Goal: Information Seeking & Learning: Learn about a topic

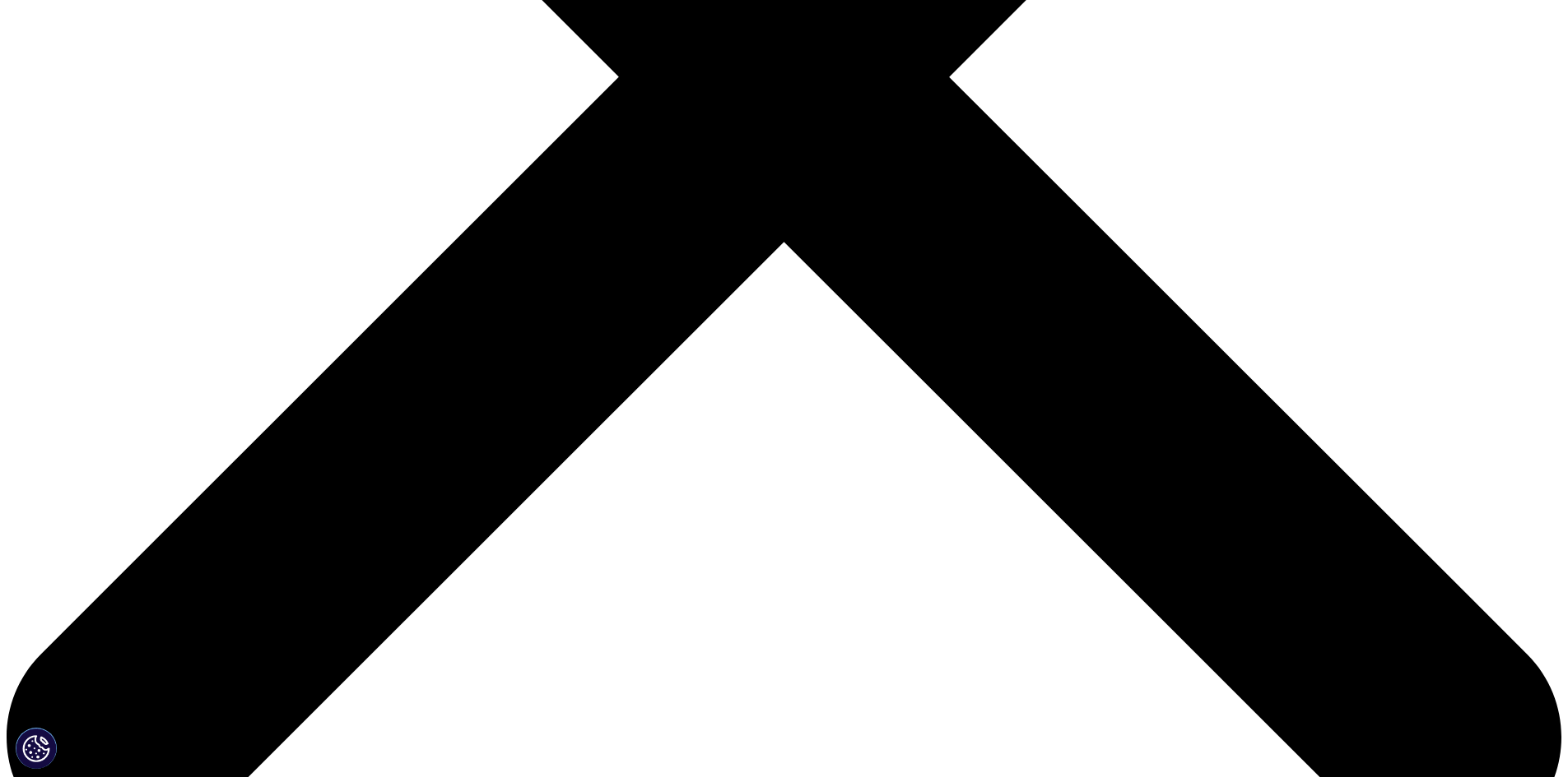
scroll to position [823, 0]
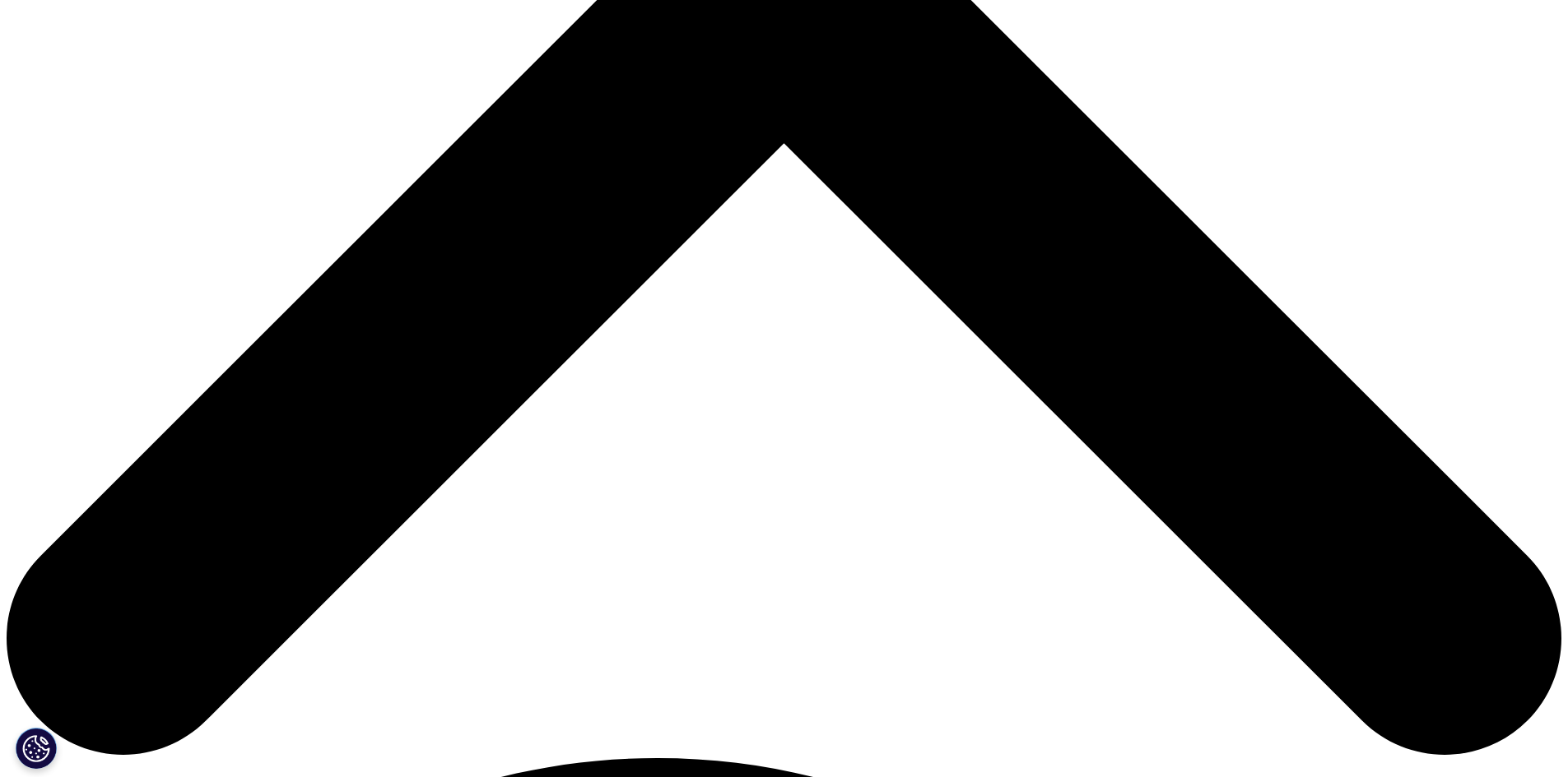
drag, startPoint x: 463, startPoint y: 386, endPoint x: 831, endPoint y: 613, distance: 432.4
copy div "IQVIA Regulatory Intelligence provides instant access to regulatory insights an…"
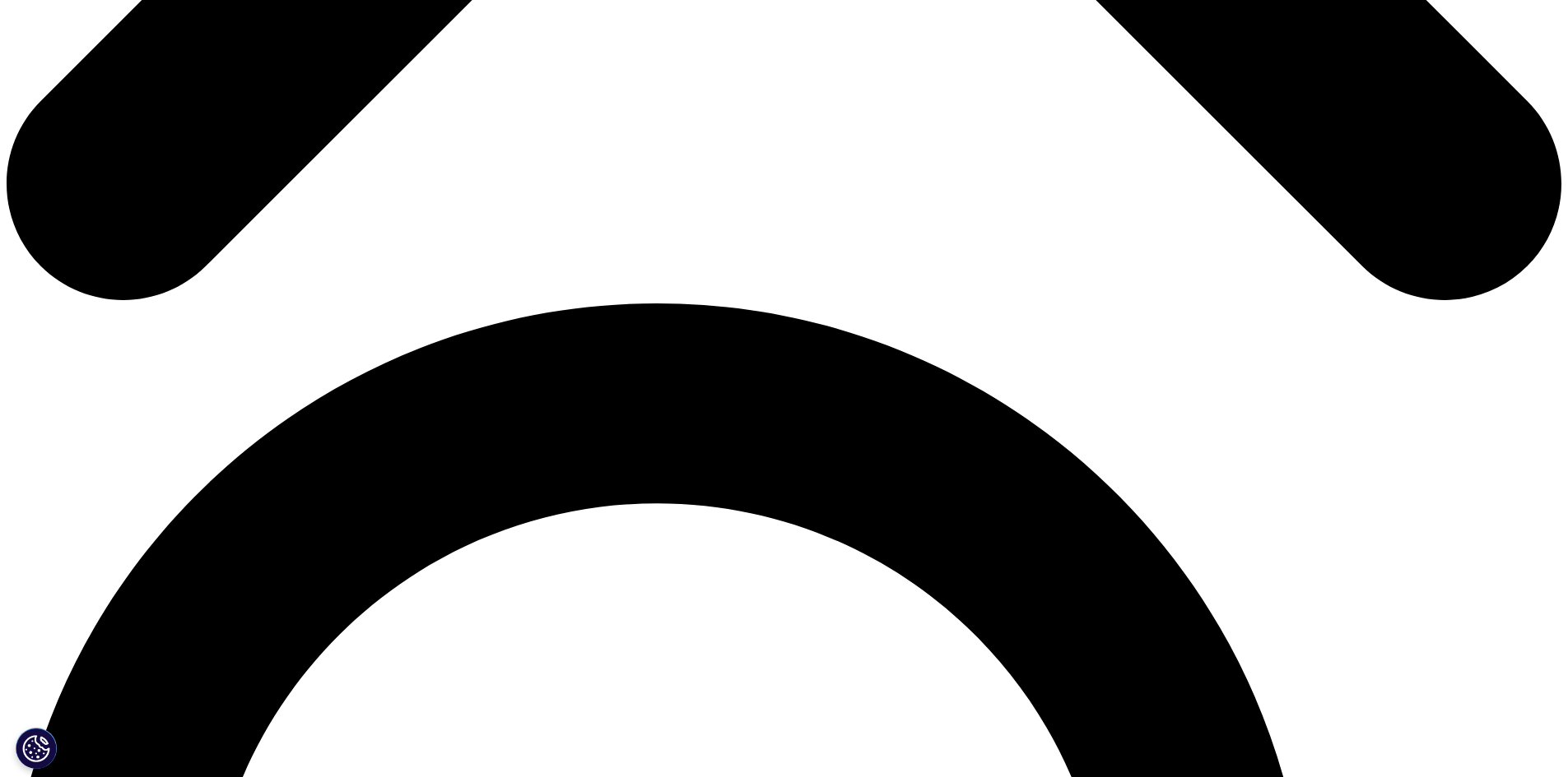
scroll to position [1563, 0]
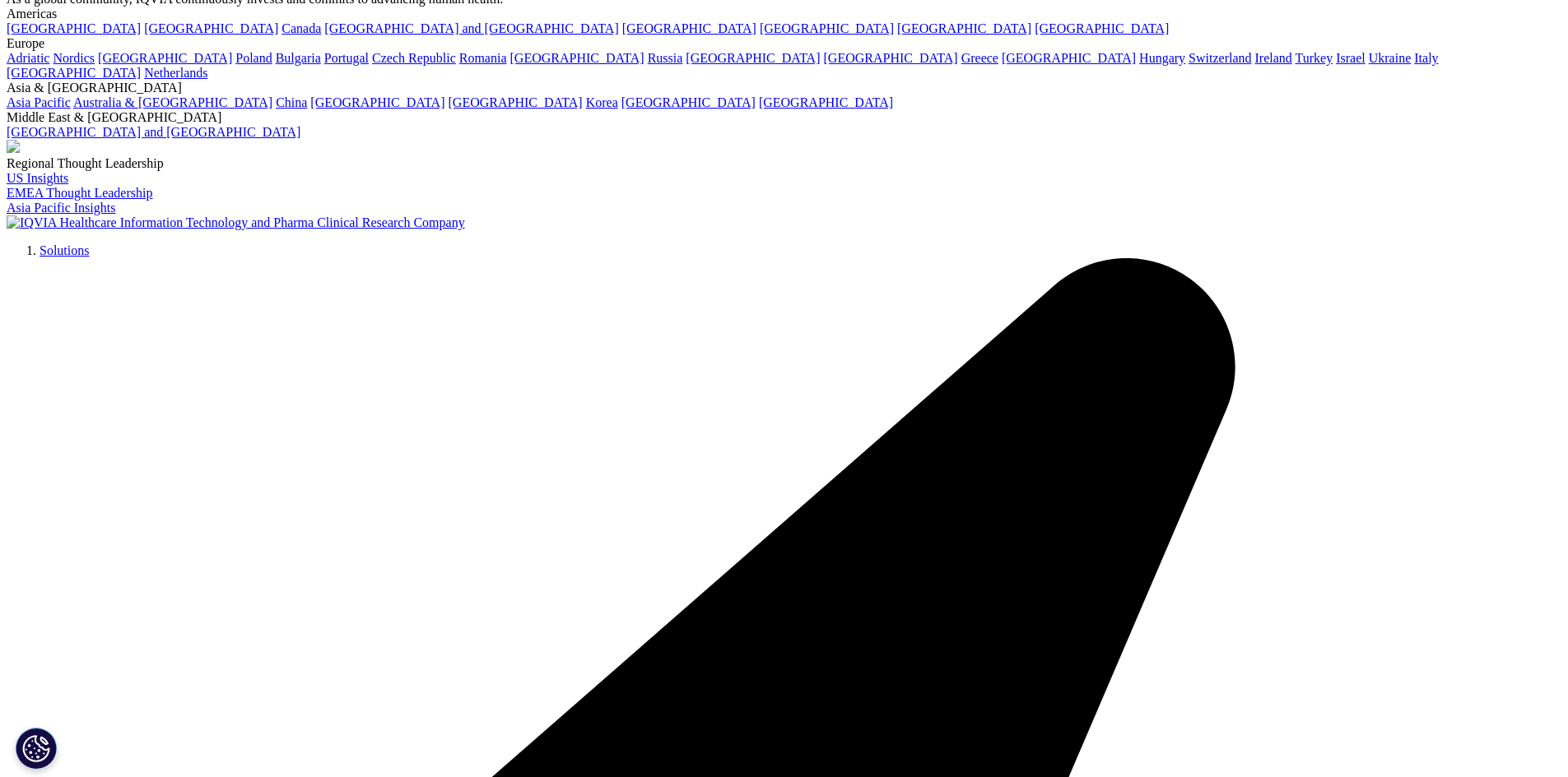
scroll to position [4771, 0]
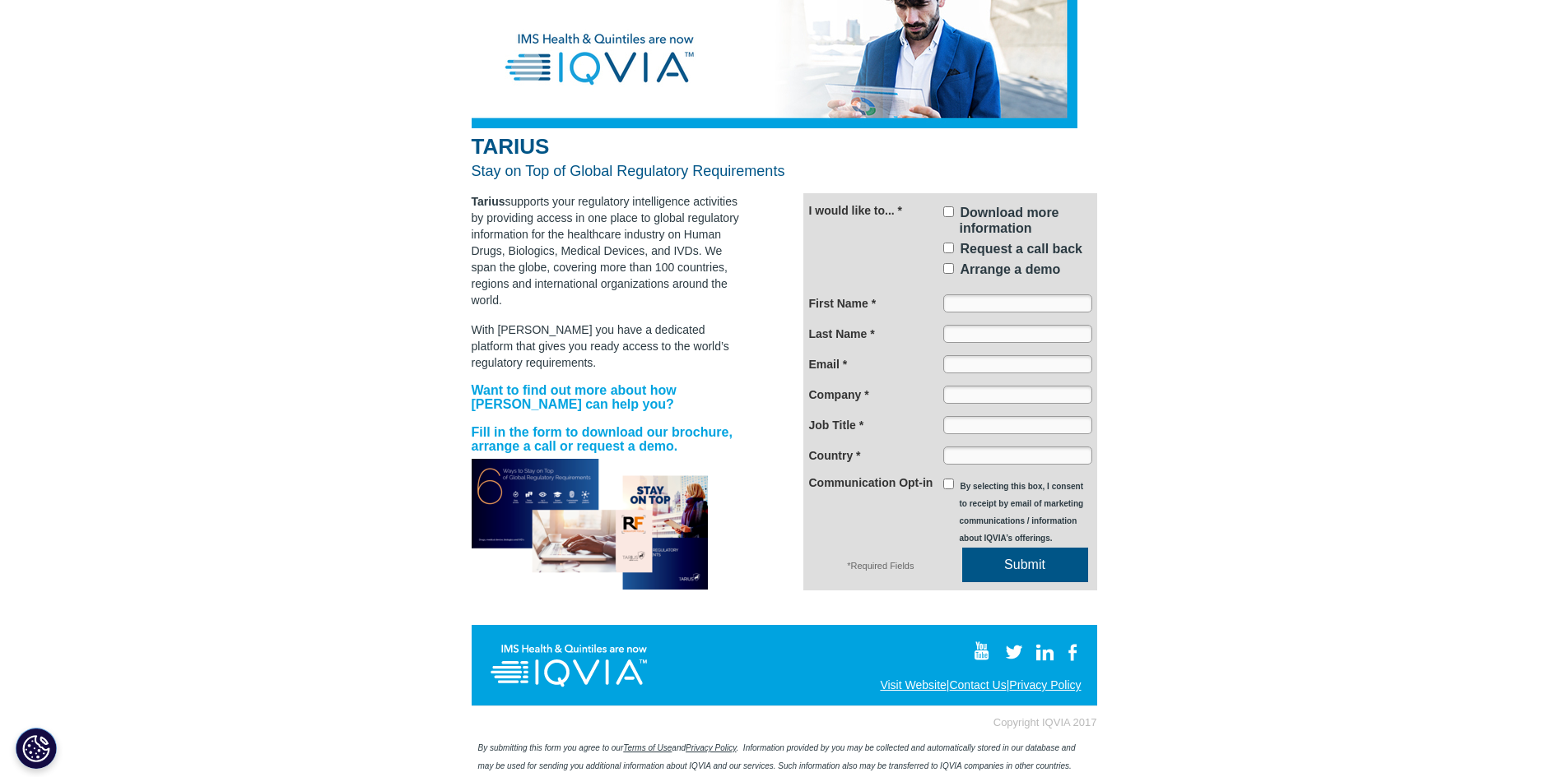
scroll to position [2, 0]
